Goal: Task Accomplishment & Management: Complete application form

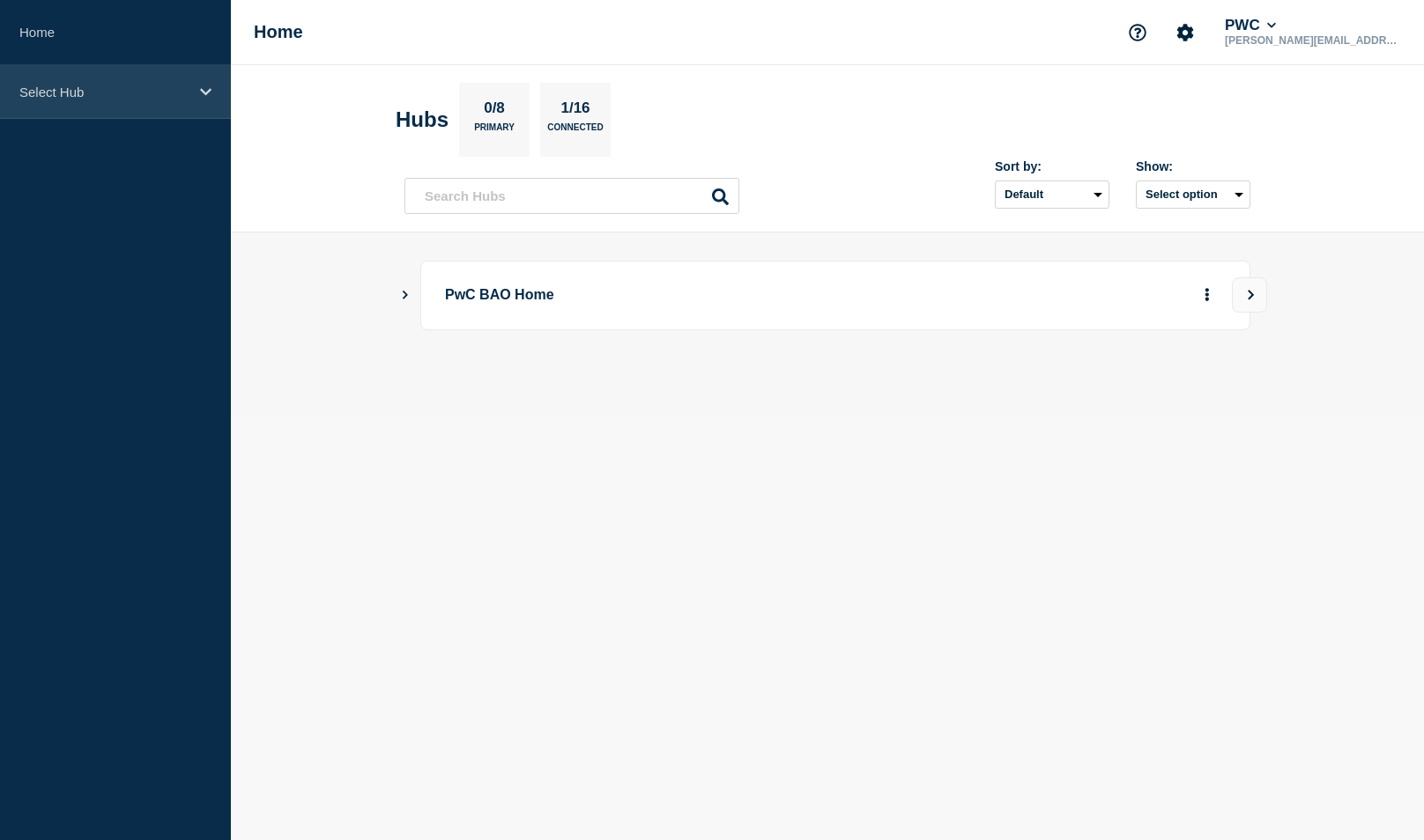
click at [69, 85] on p "Select Hub" at bounding box center [103, 92] width 169 height 15
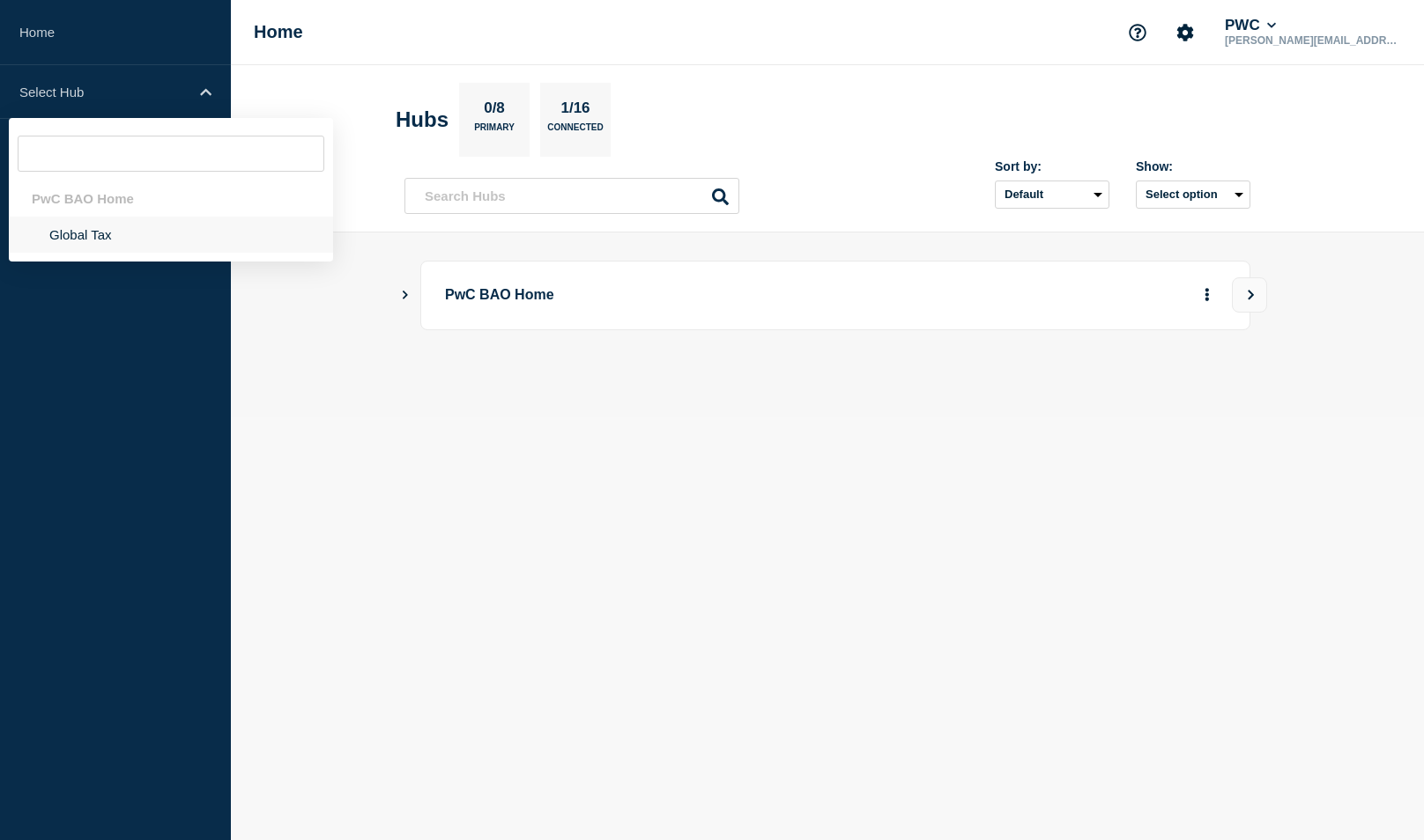
click at [65, 231] on li "Global Tax" at bounding box center [171, 235] width 324 height 36
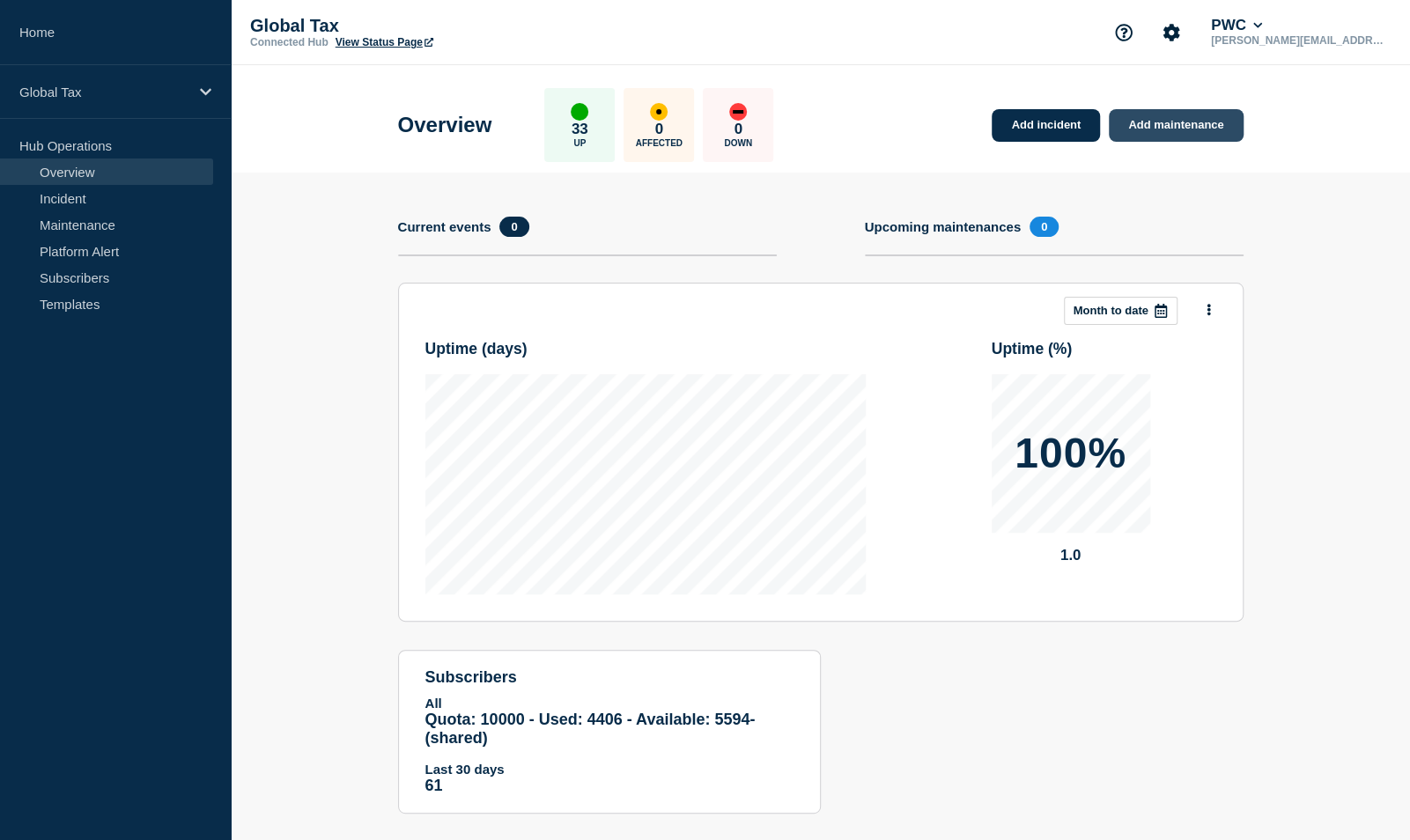
click at [1139, 122] on link "Add maintenance" at bounding box center [1176, 126] width 134 height 33
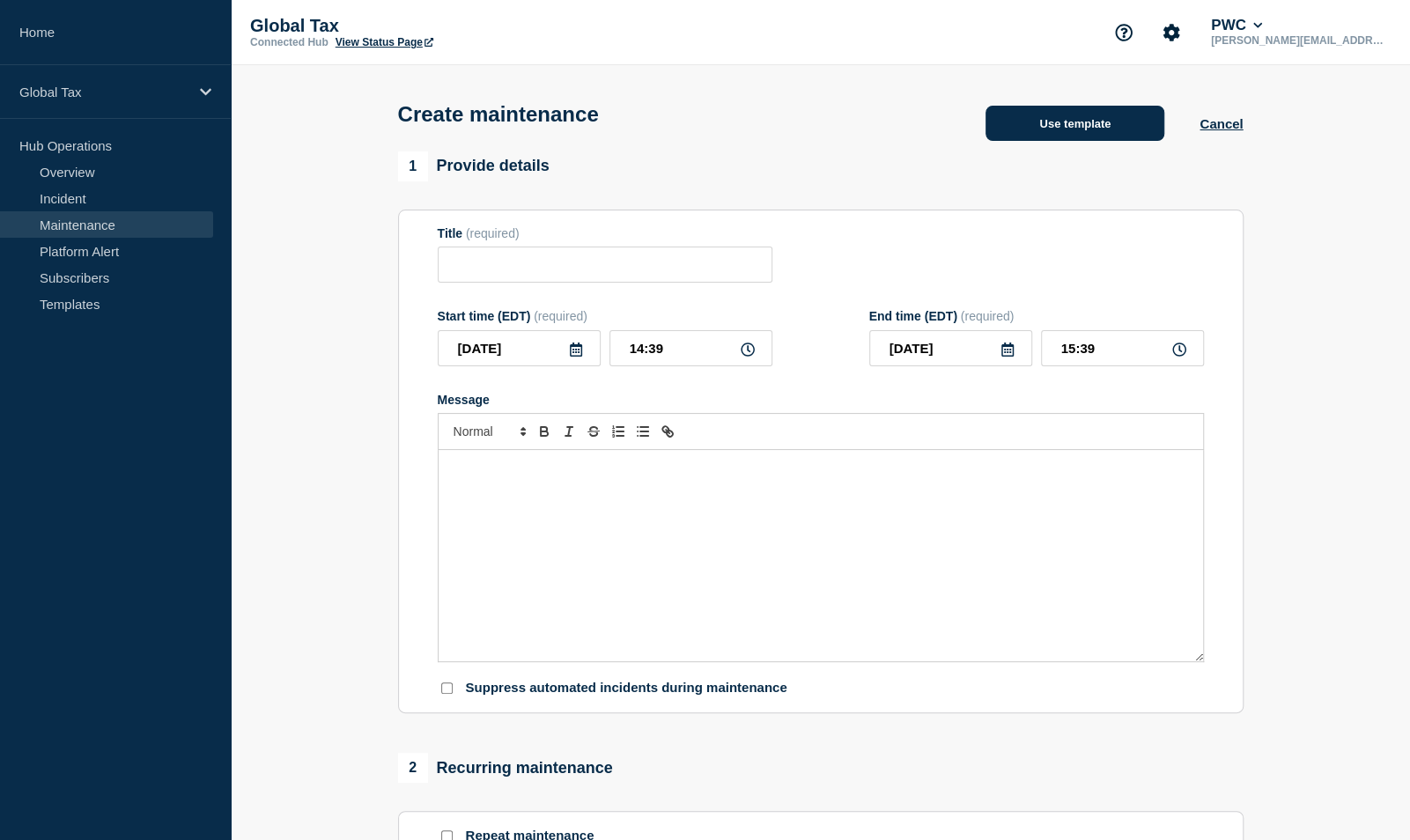
click at [1022, 132] on button "Use template" at bounding box center [1075, 123] width 179 height 35
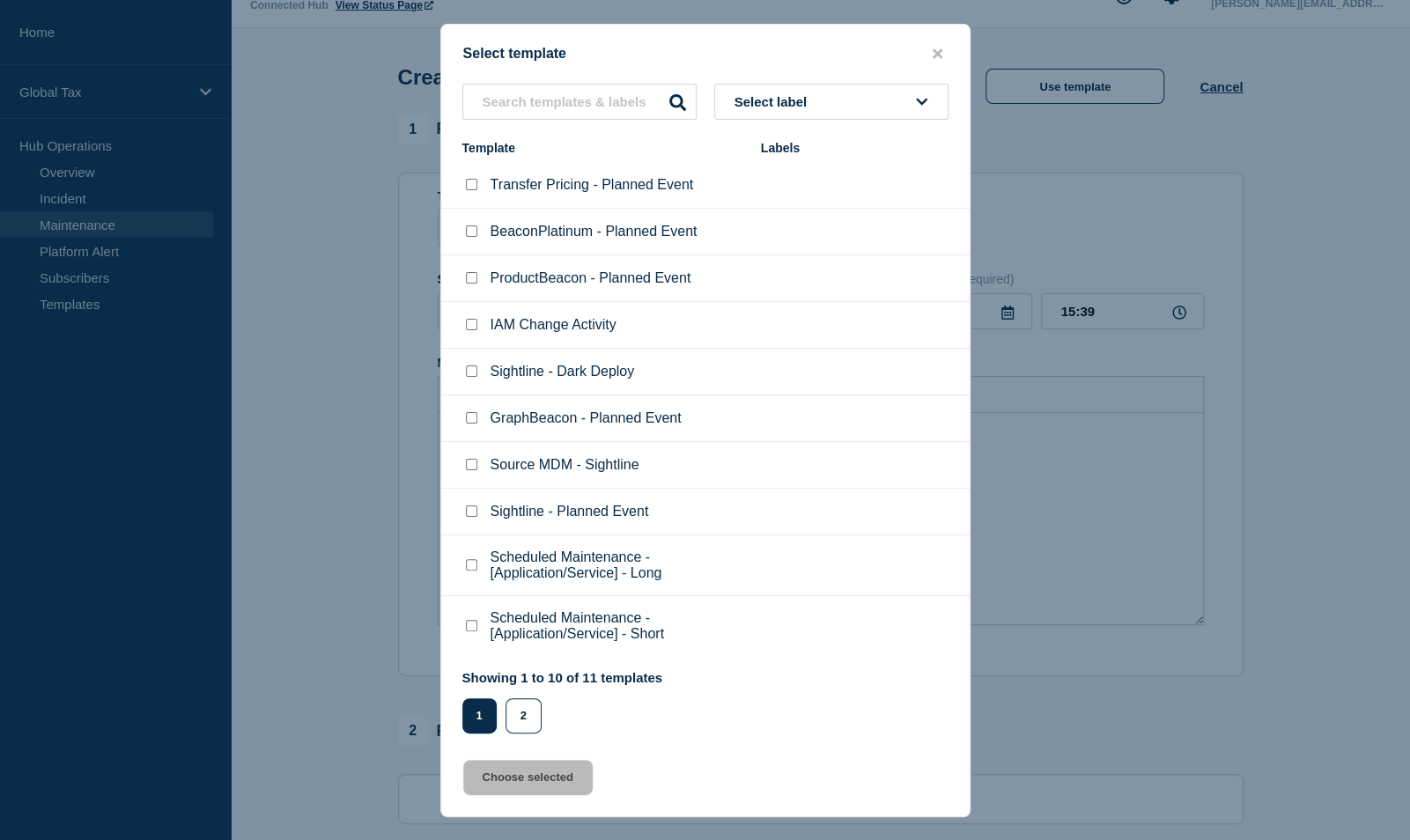
scroll to position [89, 0]
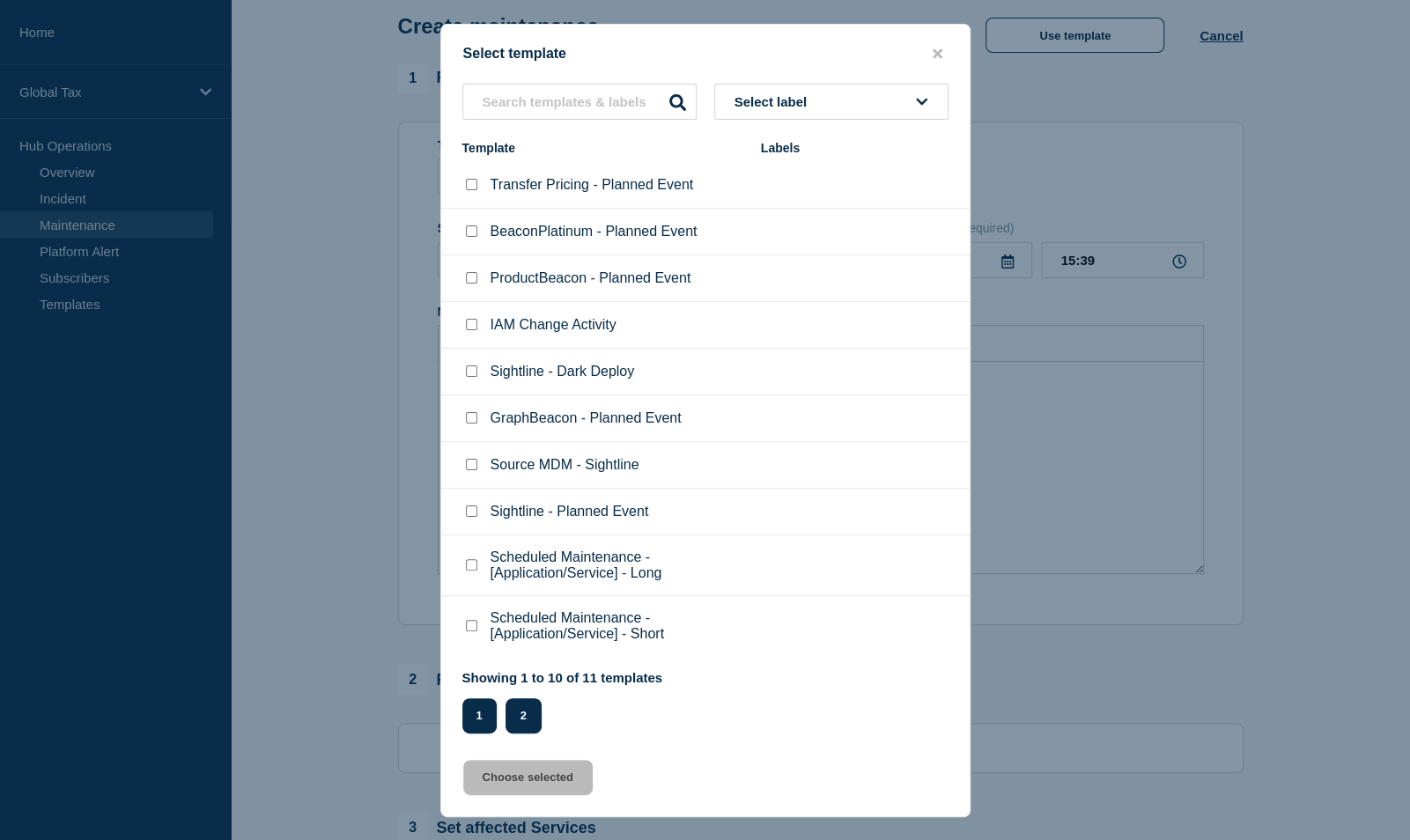
click at [508, 730] on button "2" at bounding box center [524, 715] width 36 height 35
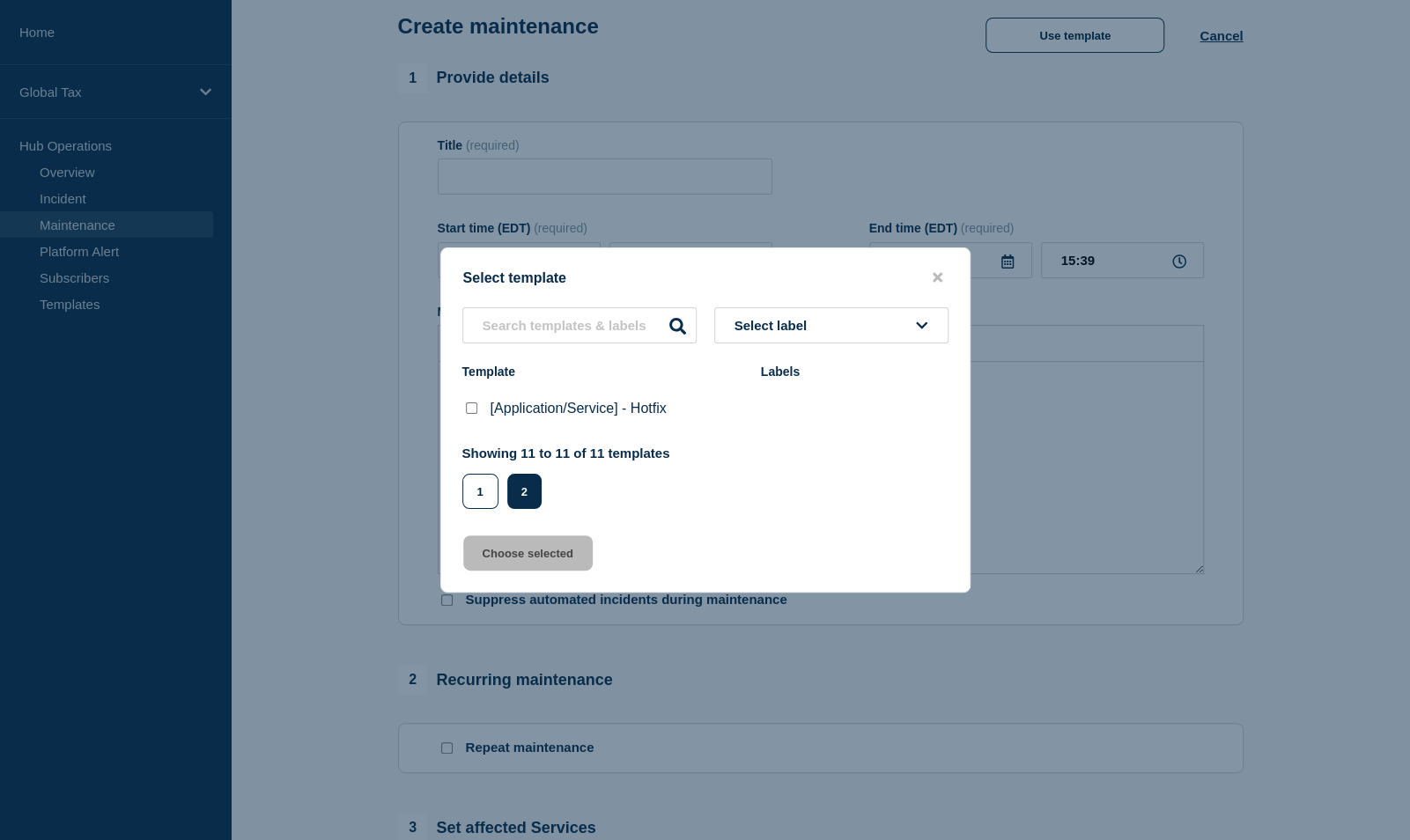
click at [467, 409] on checkbox"] "[Application/Service] - Hotfix checkbox" at bounding box center [472, 408] width 12 height 12
checkbox checkbox"] "true"
click at [516, 568] on button "Choose selected" at bounding box center [528, 553] width 129 height 35
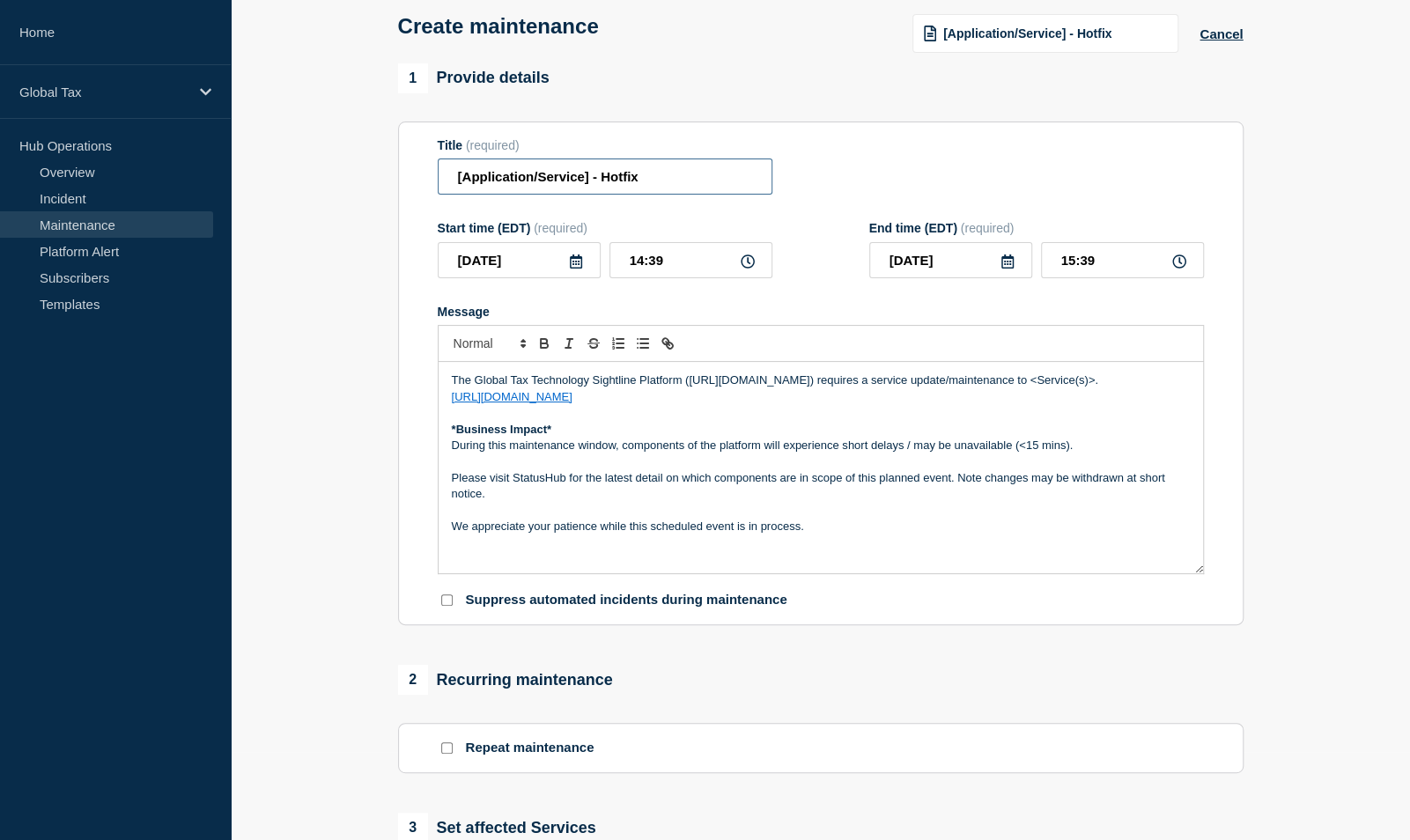
drag, startPoint x: 593, startPoint y: 179, endPoint x: 375, endPoint y: 182, distance: 218.0
click at [375, 182] on section "1 Provide details Title (required) [Application/Service] - Hotfix Start time (E…" at bounding box center [821, 675] width 1180 height 1223
type input "Sightline Documents v4 - Hotfix"
drag, startPoint x: 1278, startPoint y: 607, endPoint x: 1268, endPoint y: 598, distance: 13.5
click at [1278, 607] on section "1 Provide details Title (required) Sightline Documents v4 - Hotfix Start time (…" at bounding box center [821, 675] width 1180 height 1223
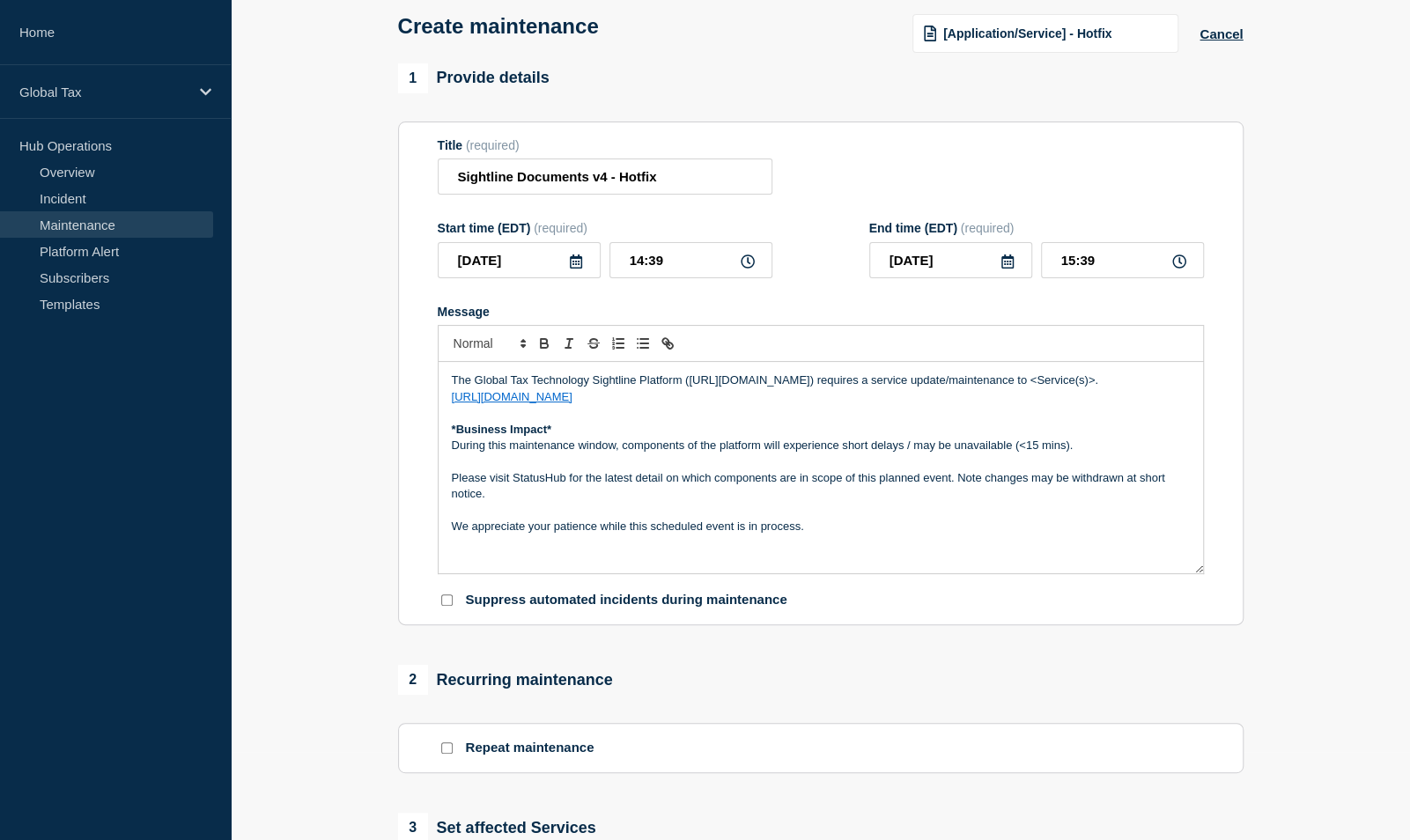
drag, startPoint x: 1034, startPoint y: 383, endPoint x: 1099, endPoint y: 382, distance: 65.0
click at [1099, 382] on p "The Global Tax Technology Sightline Platform (https://sightline.pwc.com) requir…" at bounding box center [820, 381] width 738 height 16
click at [651, 260] on input "14:39" at bounding box center [691, 260] width 163 height 36
click at [659, 262] on input "14:39" at bounding box center [691, 260] width 163 height 36
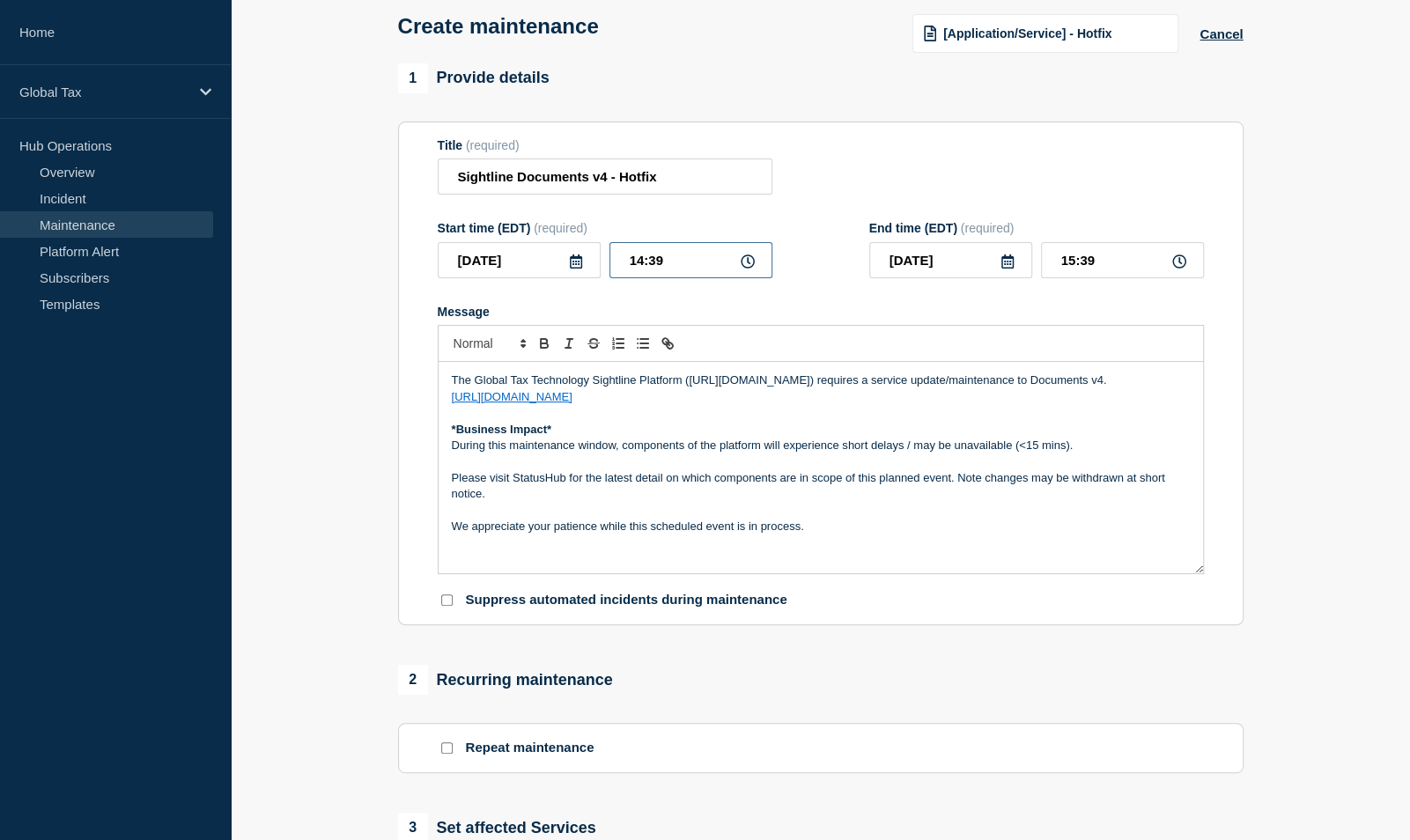
click at [669, 267] on input "14:39" at bounding box center [691, 260] width 163 height 36
type input "17:00"
type input "18:00"
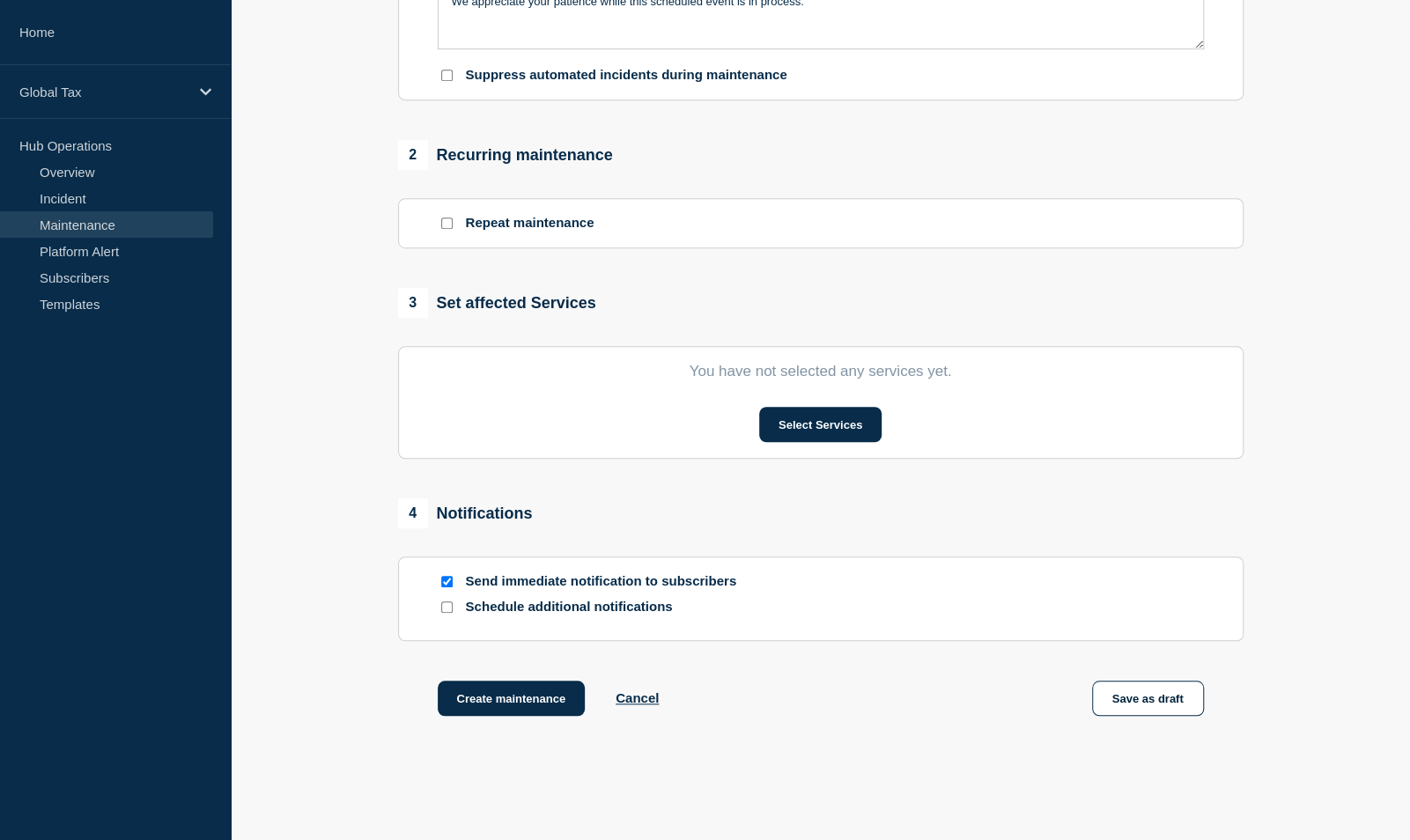
scroll to position [617, 0]
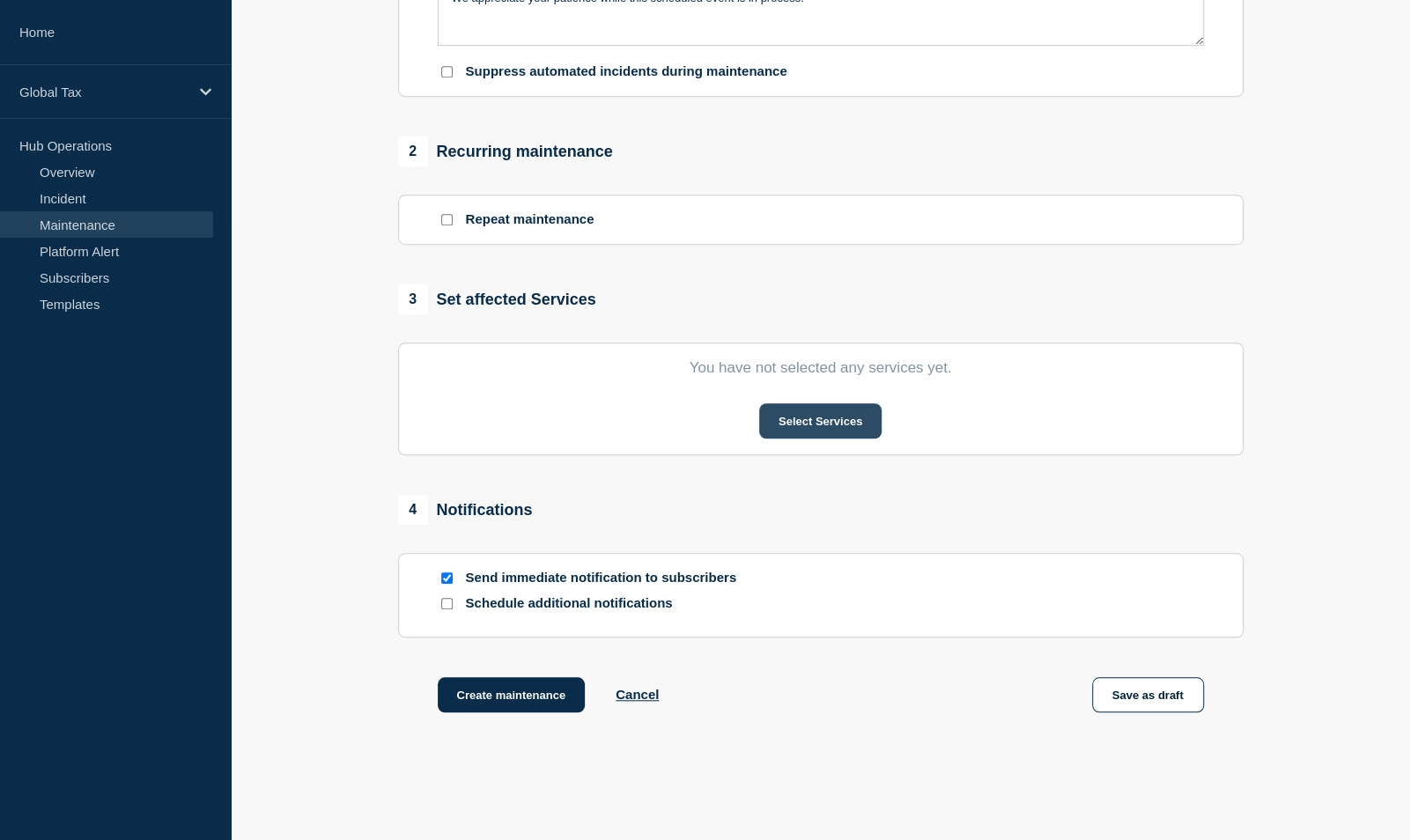
click at [814, 421] on button "Select Services" at bounding box center [821, 421] width 123 height 35
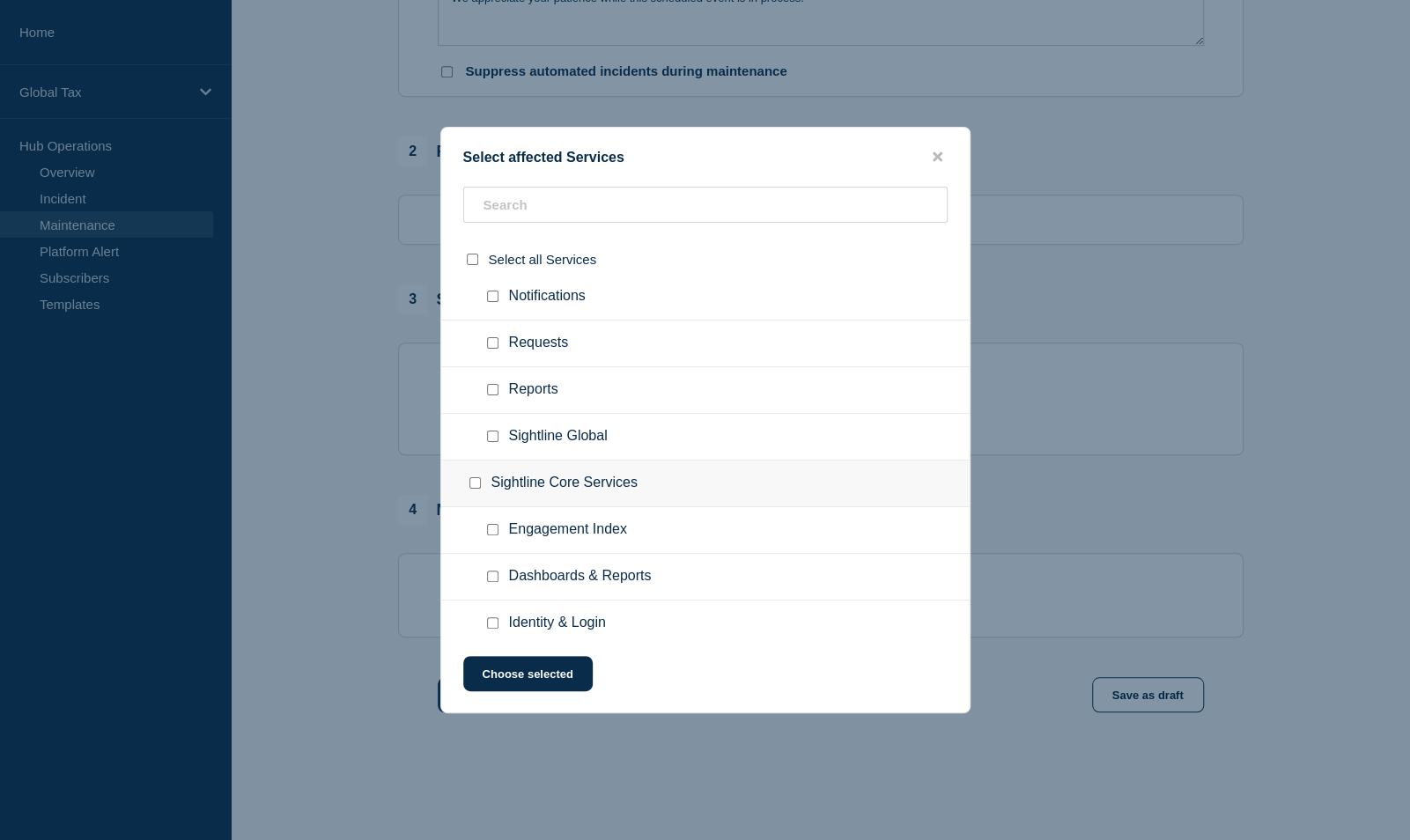
scroll to position [1601, 0]
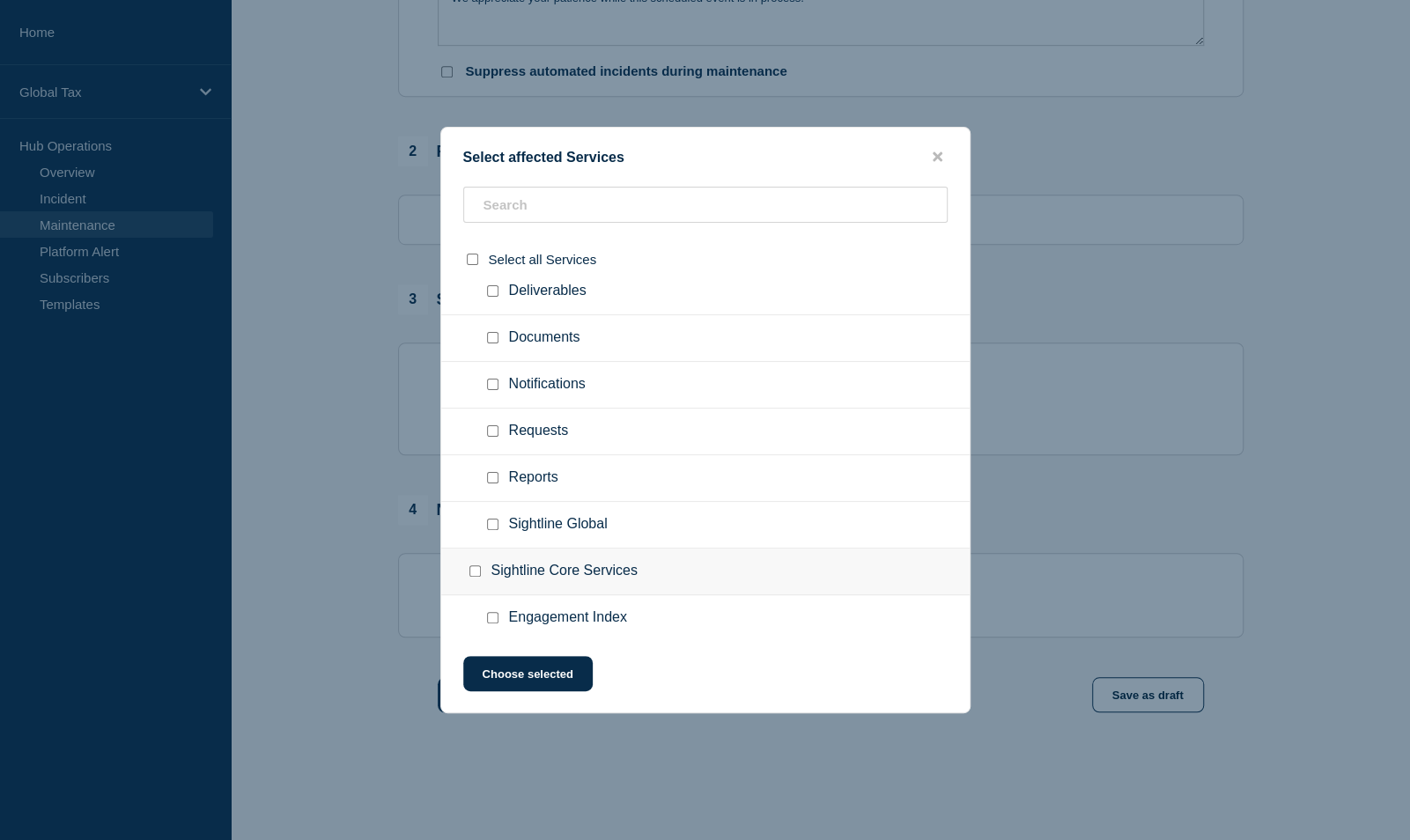
click at [491, 332] on input "Documents checkbox" at bounding box center [492, 338] width 12 height 12
checkbox input "true"
click at [497, 674] on button "Choose selected" at bounding box center [528, 674] width 129 height 35
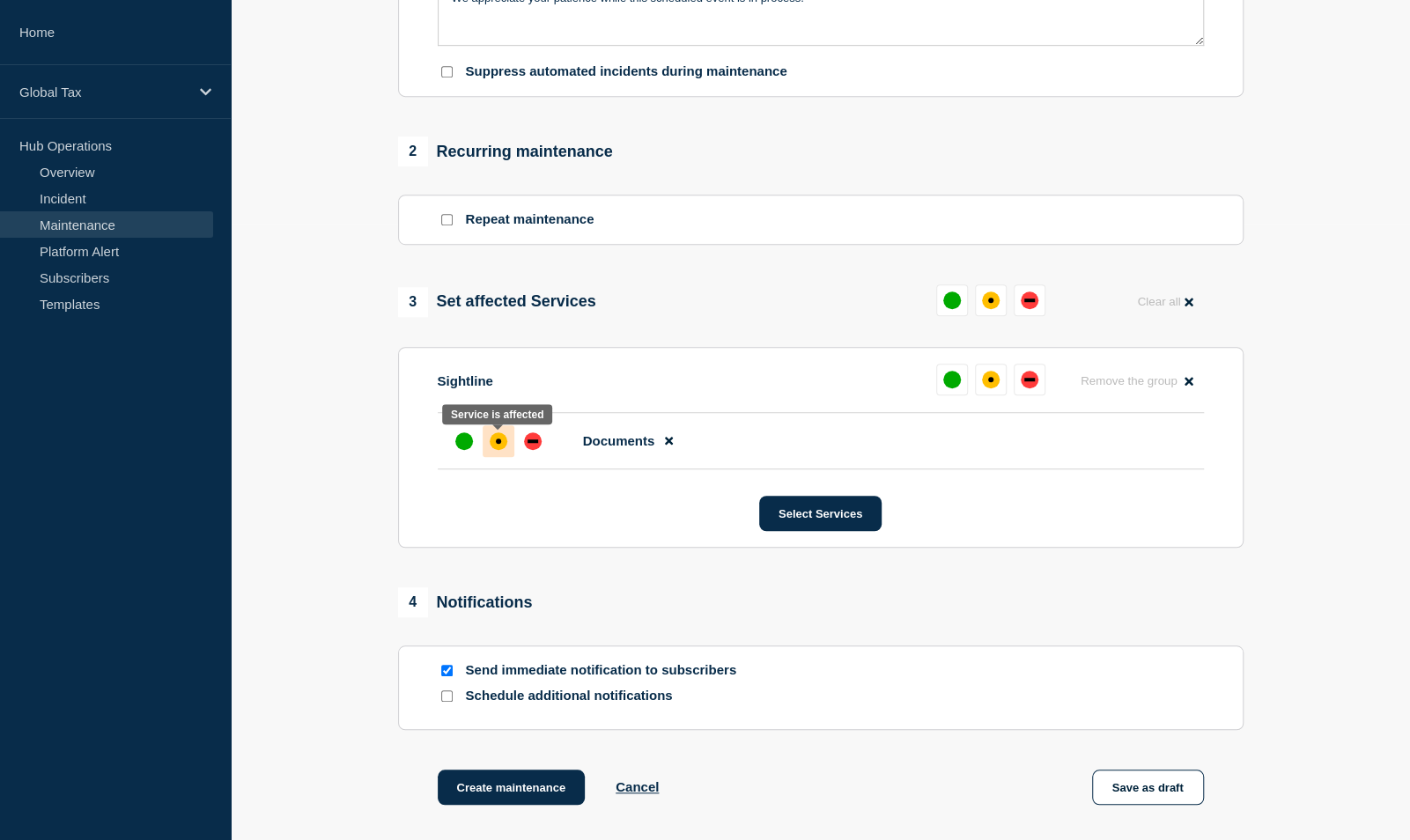
click at [500, 444] on div "affected" at bounding box center [499, 442] width 18 height 18
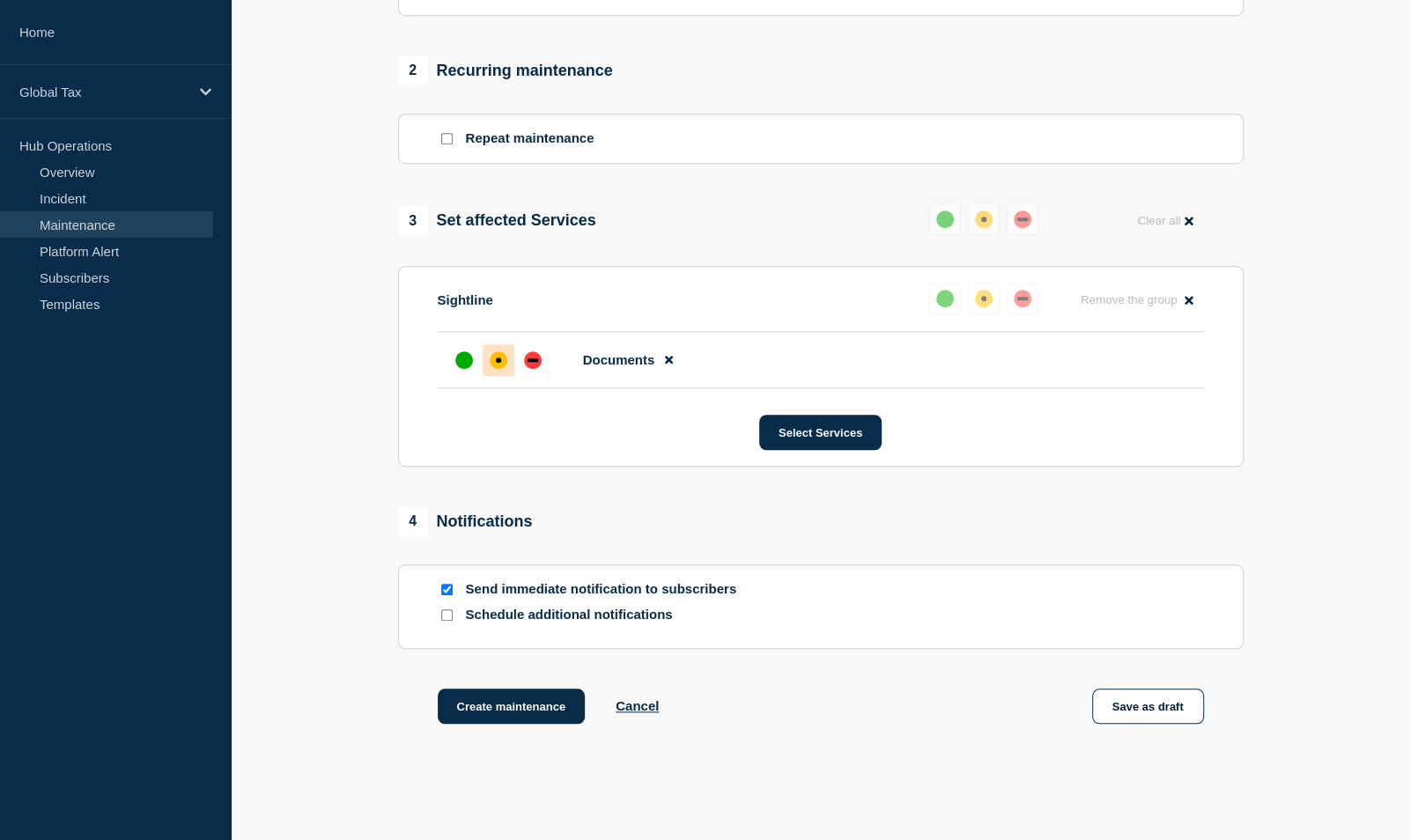
scroll to position [699, 0]
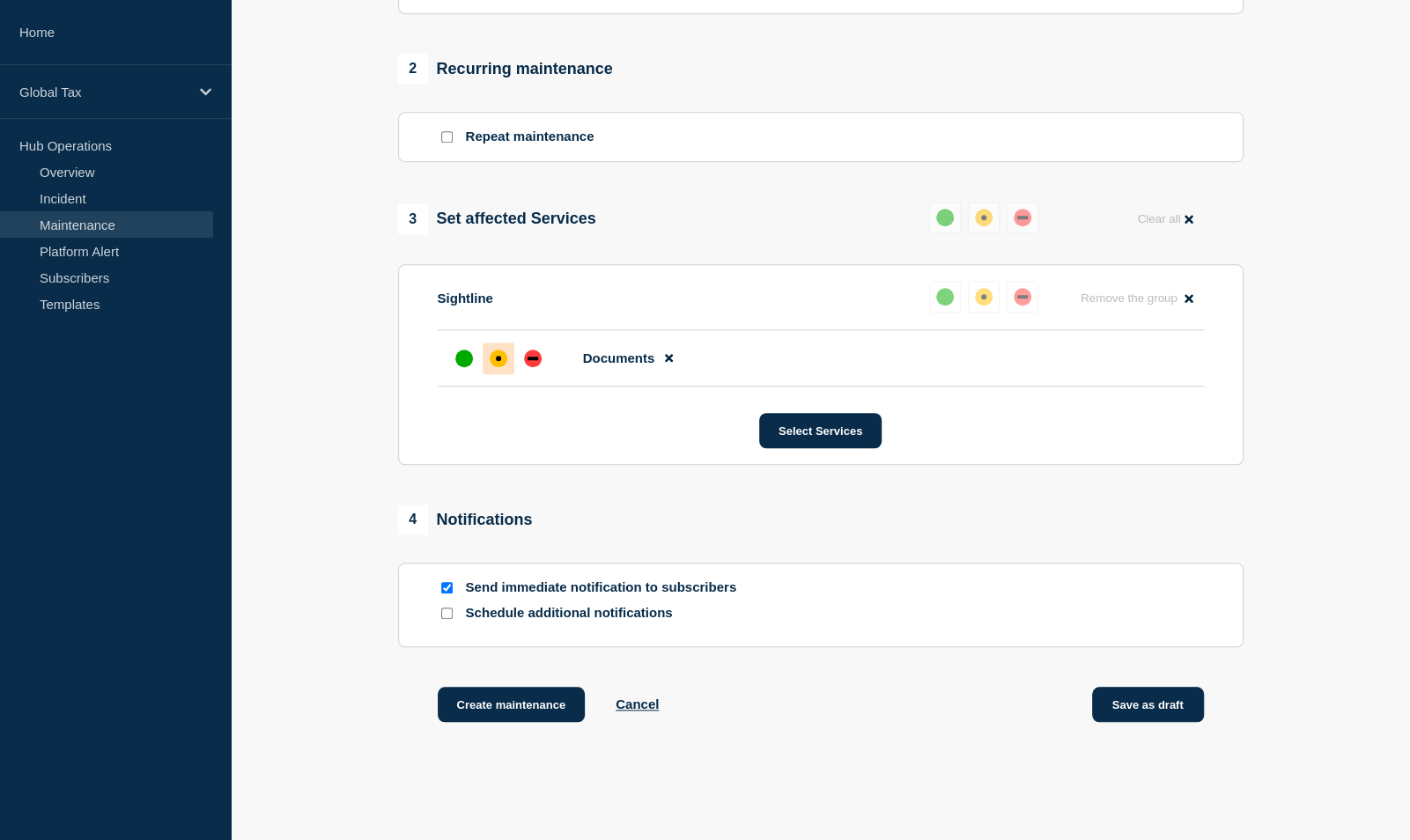
click at [1131, 707] on button "Save as draft" at bounding box center [1148, 705] width 112 height 35
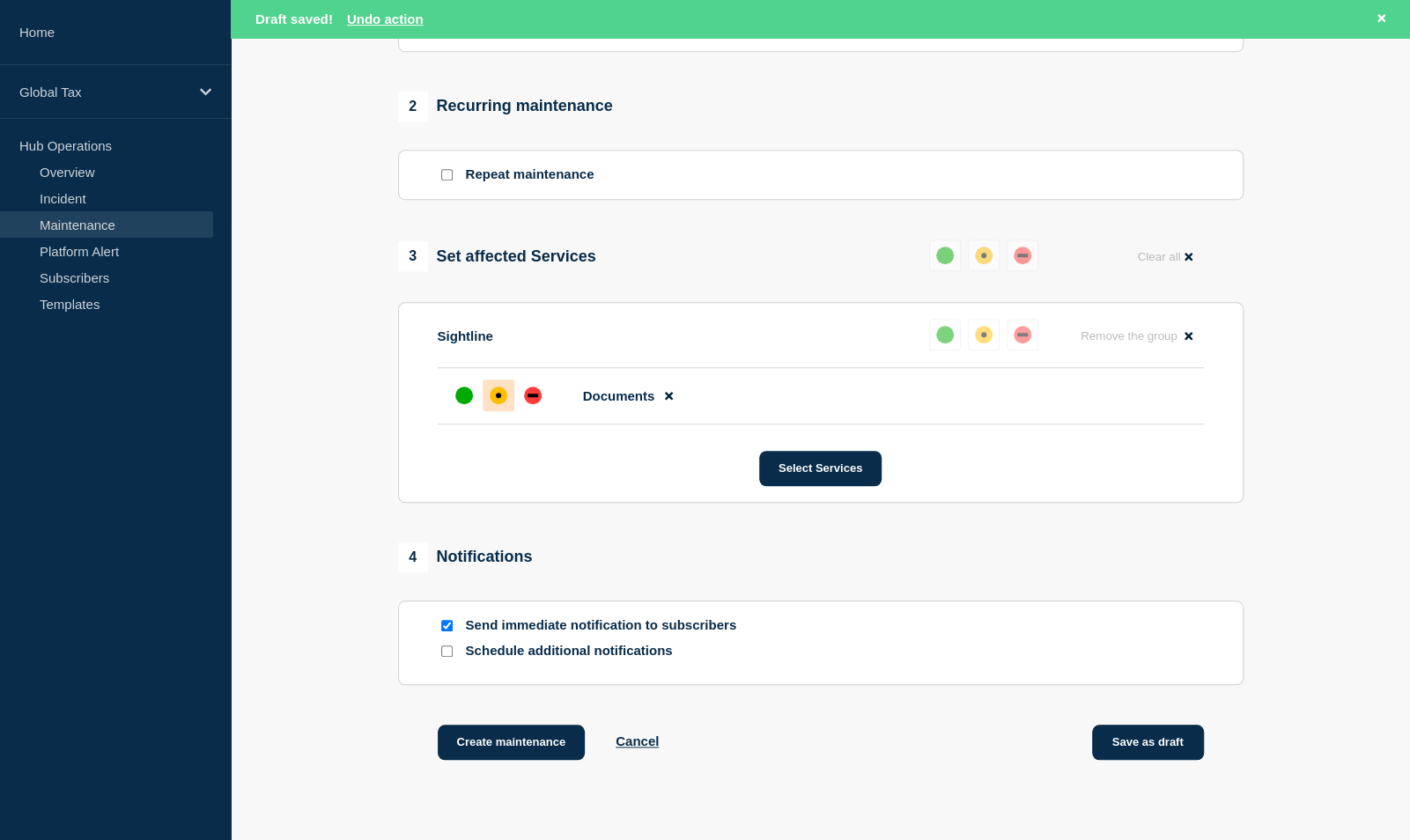
scroll to position [736, 0]
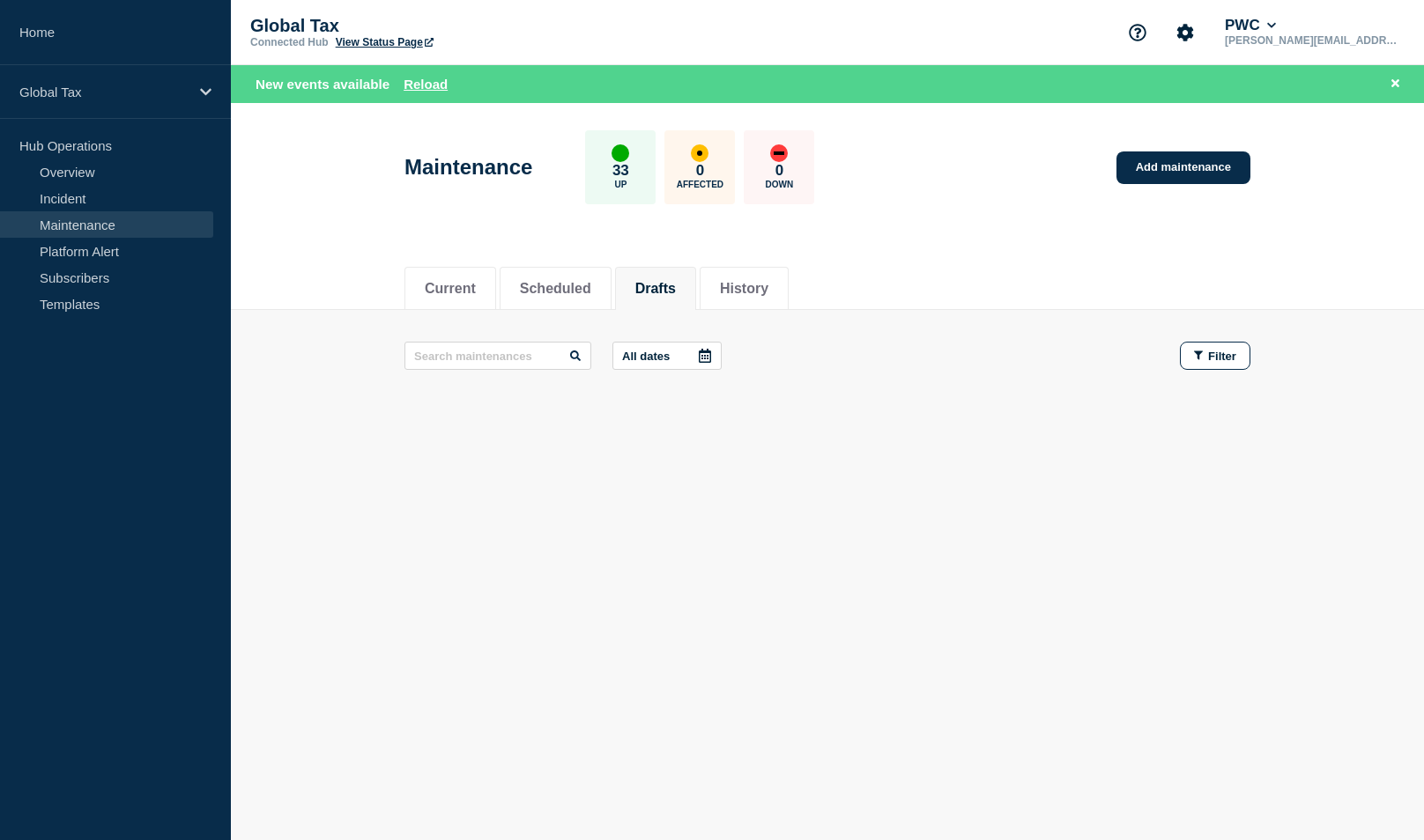
click at [666, 294] on button "Drafts" at bounding box center [655, 289] width 41 height 16
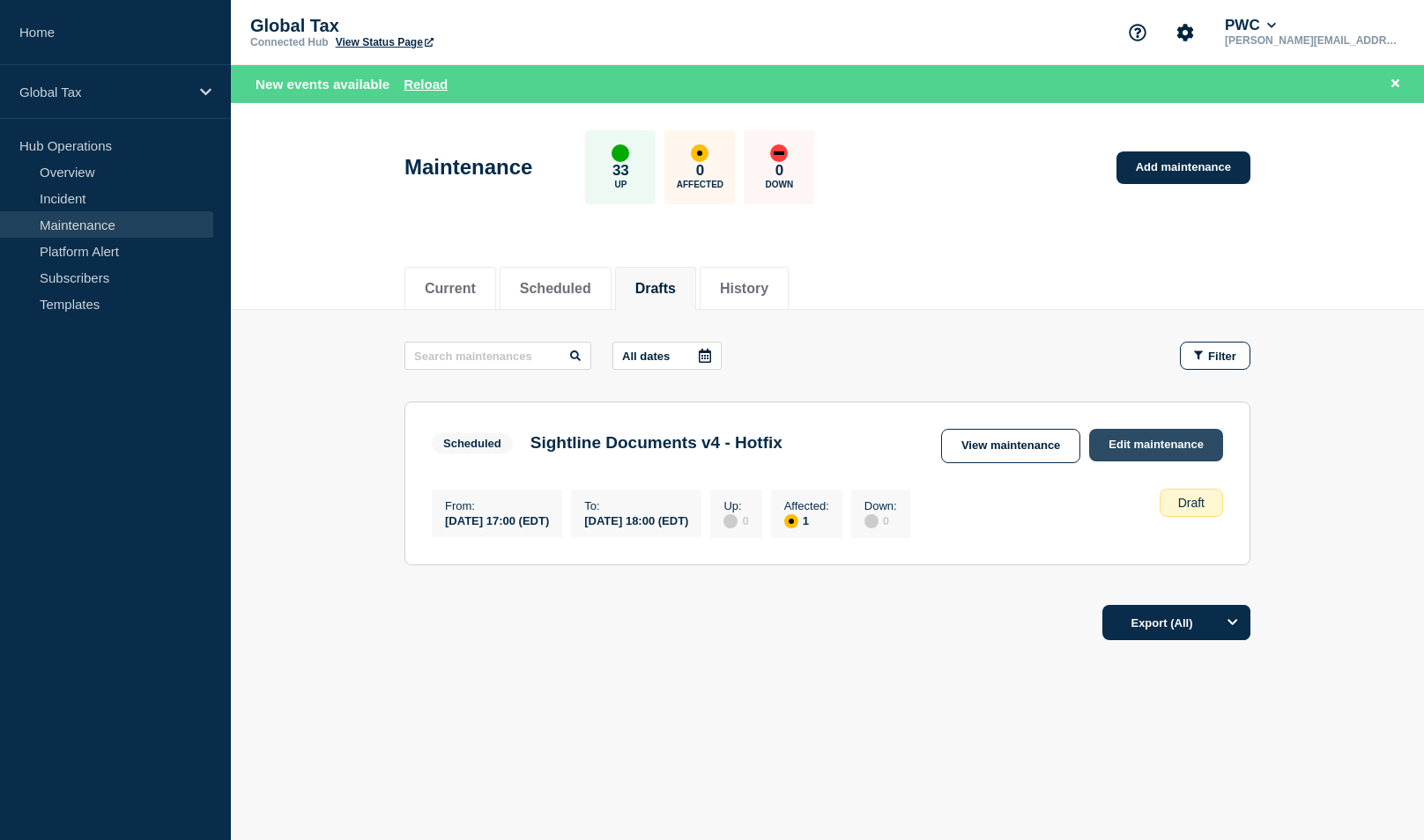
click at [1120, 444] on link "Edit maintenance" at bounding box center [1156, 445] width 134 height 33
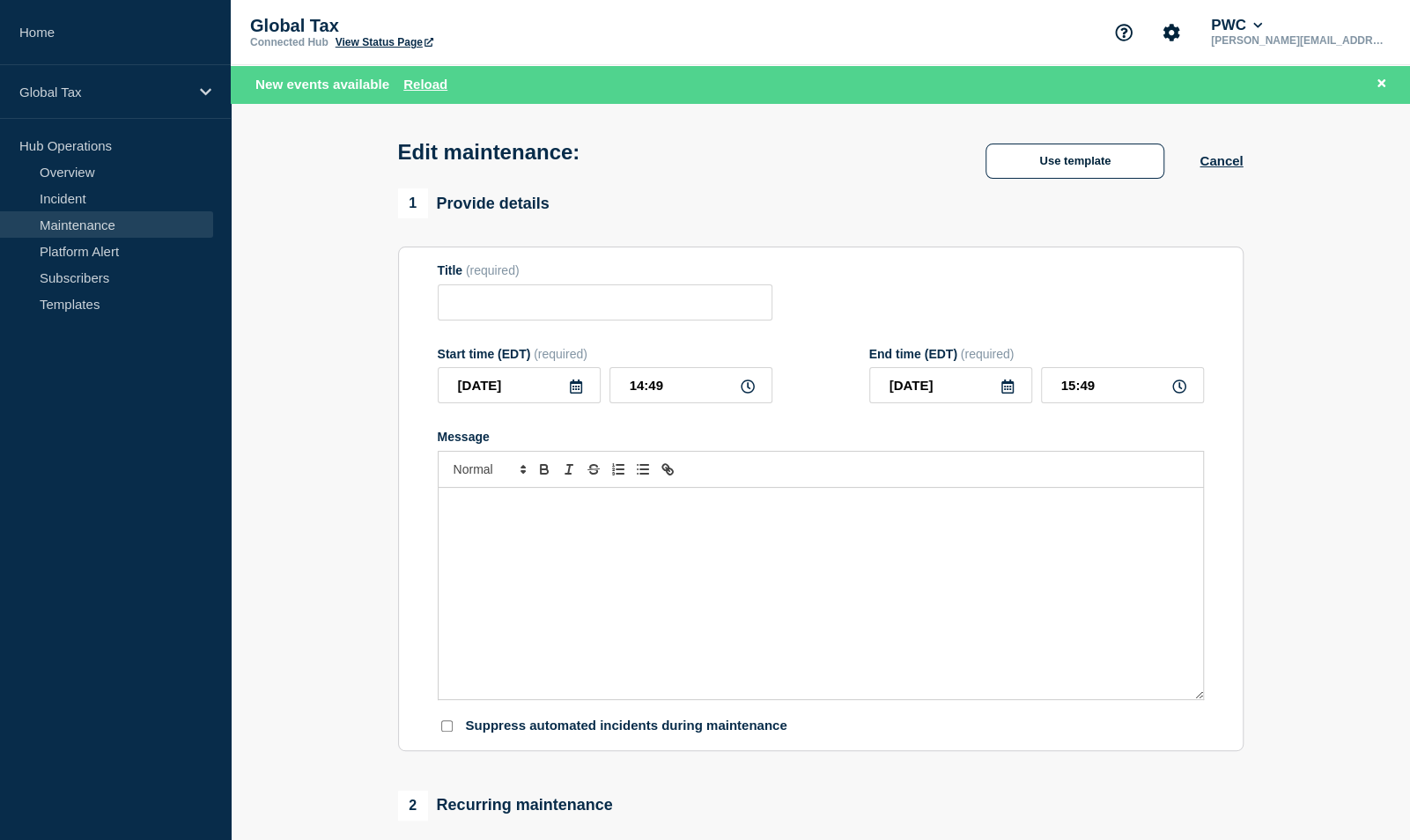
type input "Sightline Documents v4 - Hotfix"
type input "17:00"
type input "18:00"
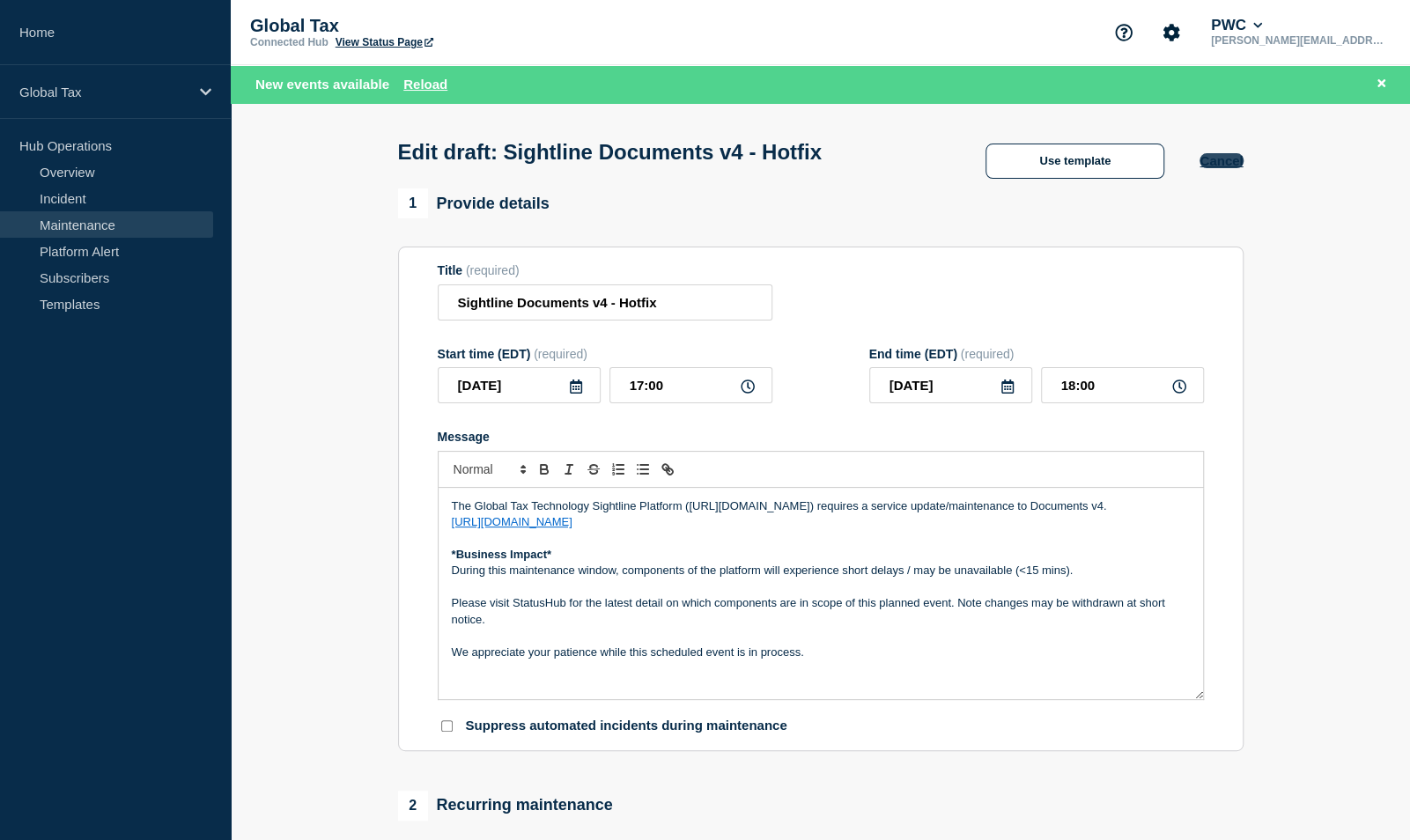
click at [1231, 168] on button "Cancel" at bounding box center [1221, 161] width 43 height 15
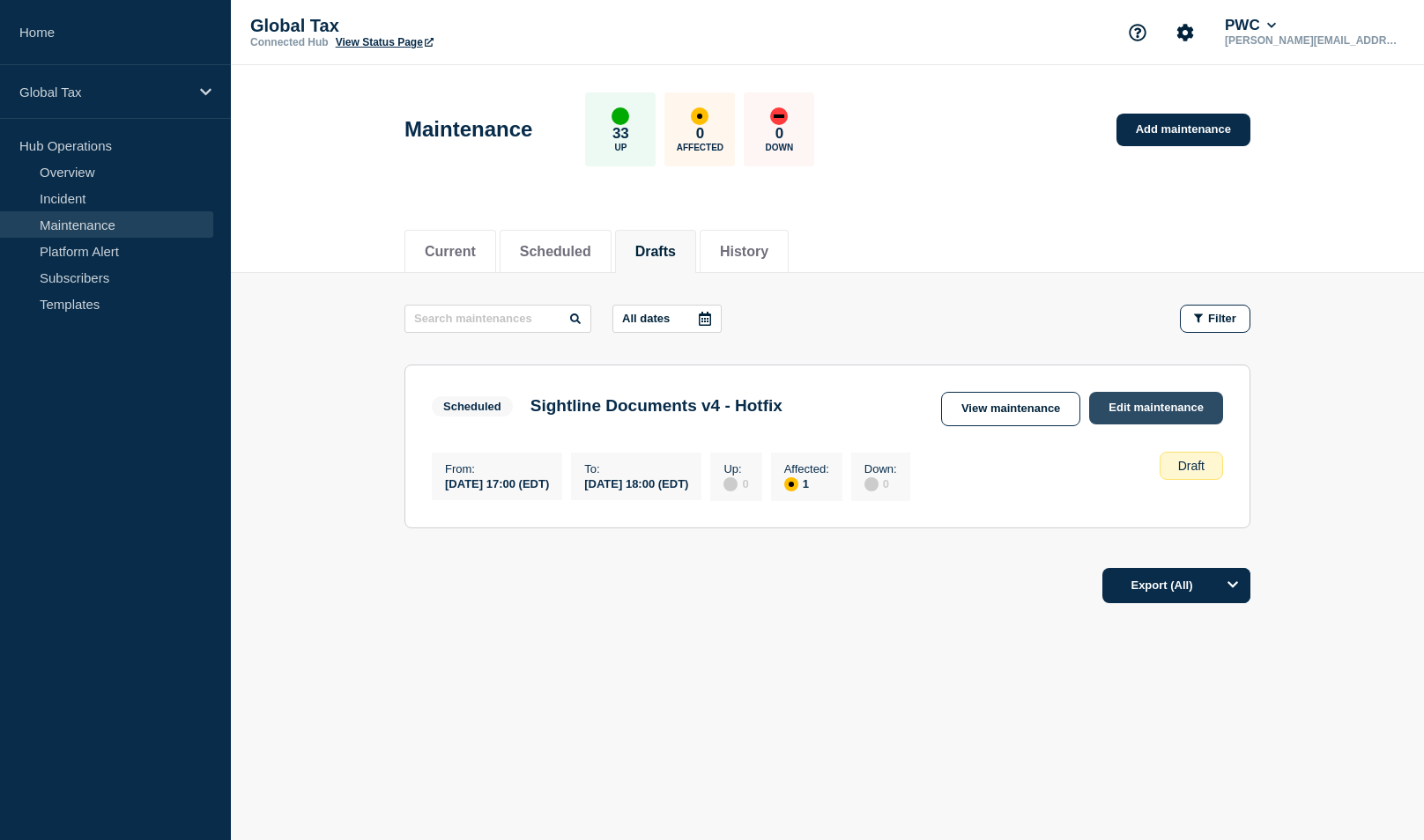
click at [1165, 402] on link "Edit maintenance" at bounding box center [1156, 408] width 134 height 33
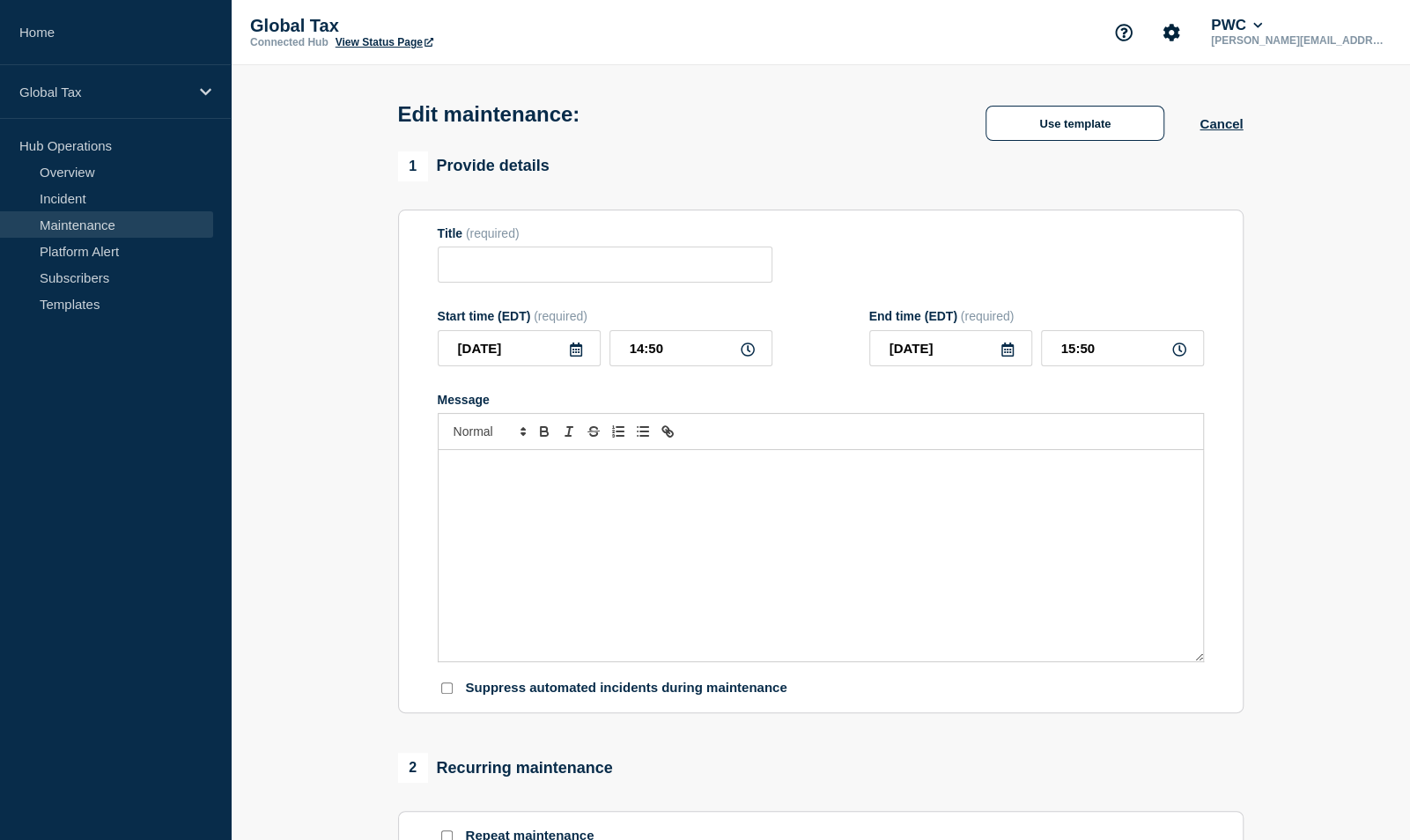
type input "Sightline Documents v4 - Hotfix"
type input "17:00"
type input "18:00"
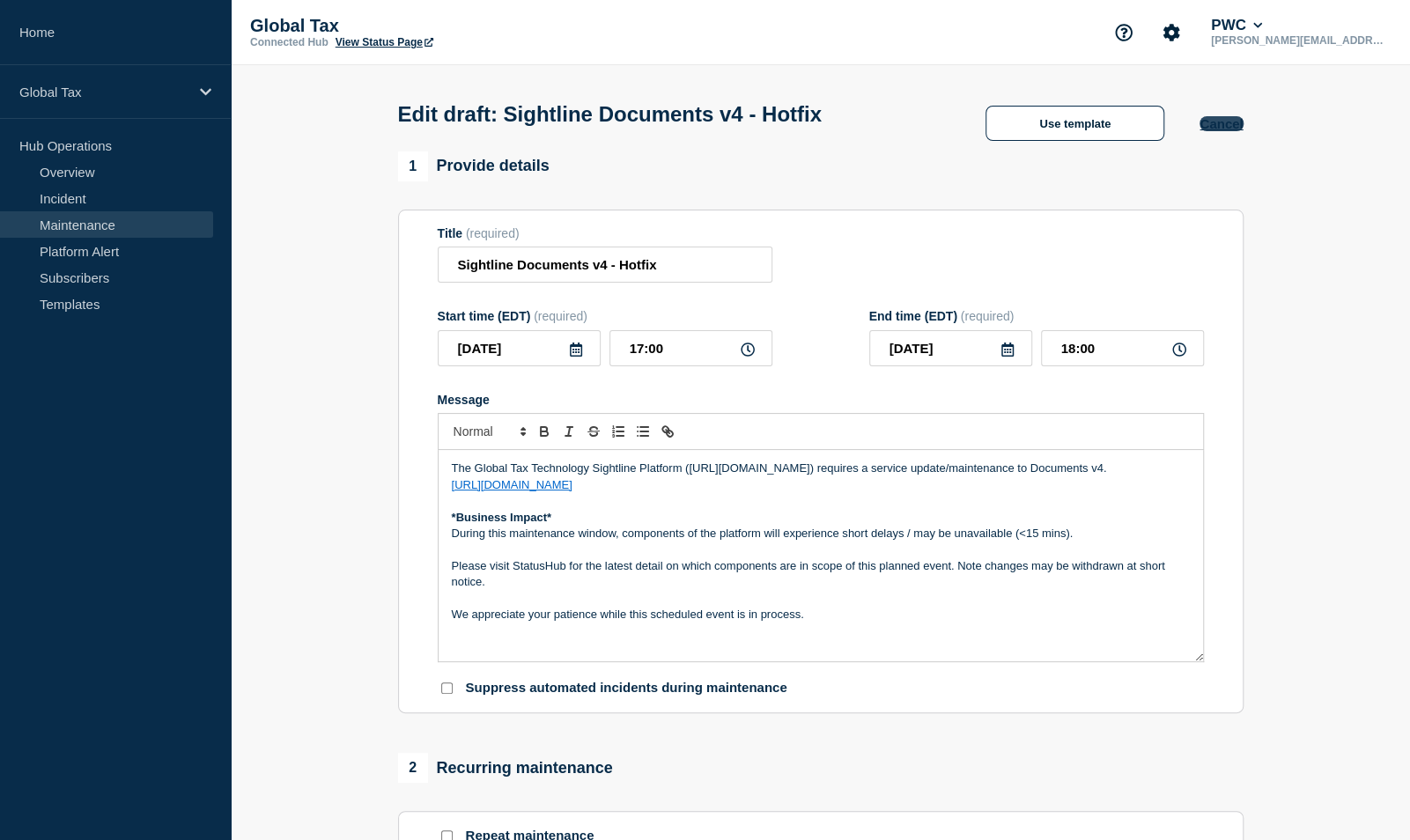
click at [1219, 127] on button "Cancel" at bounding box center [1221, 124] width 43 height 15
